Goal: Task Accomplishment & Management: Manage account settings

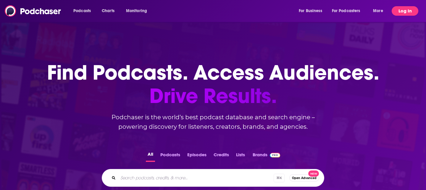
click at [405, 9] on button "Log In" at bounding box center [404, 10] width 27 height 9
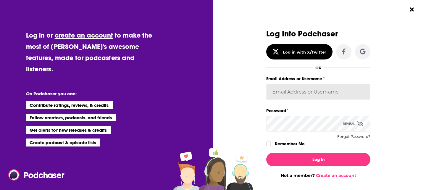
click at [292, 91] on input "Email Address or Username" at bounding box center [318, 92] width 104 height 16
type input "[PERSON_NAME][EMAIL_ADDRESS][DOMAIN_NAME]"
click at [266, 152] on button "Log In" at bounding box center [318, 159] width 104 height 14
click at [357, 126] on span "Dialog" at bounding box center [360, 124] width 6 height 6
click at [266, 152] on button "Log In" at bounding box center [318, 159] width 104 height 14
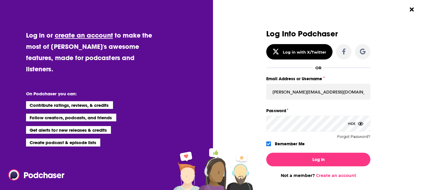
click at [266, 152] on button "Log In" at bounding box center [318, 159] width 104 height 14
